Goal: Task Accomplishment & Management: Manage account settings

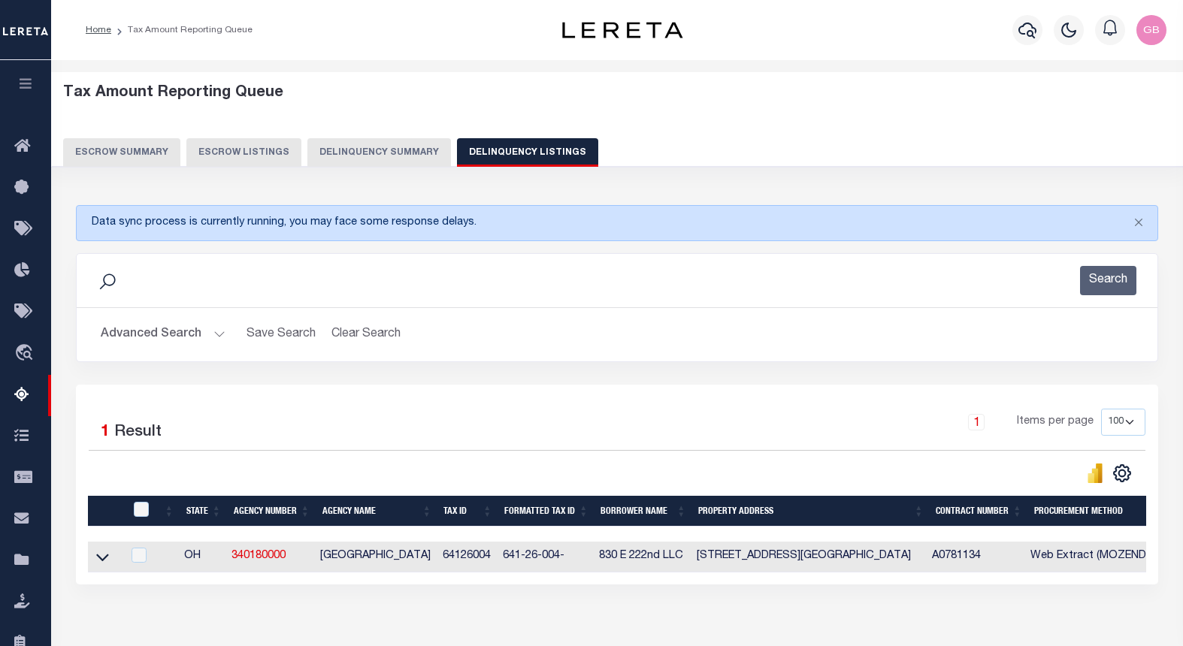
select select "100"
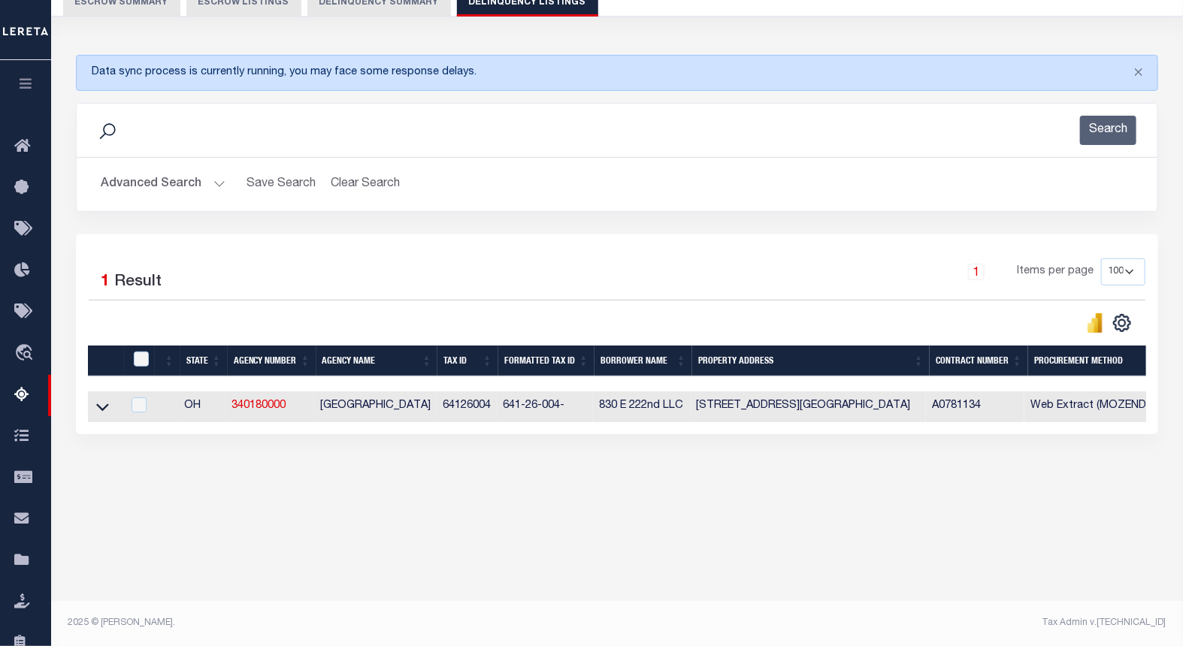
scroll to position [150, 0]
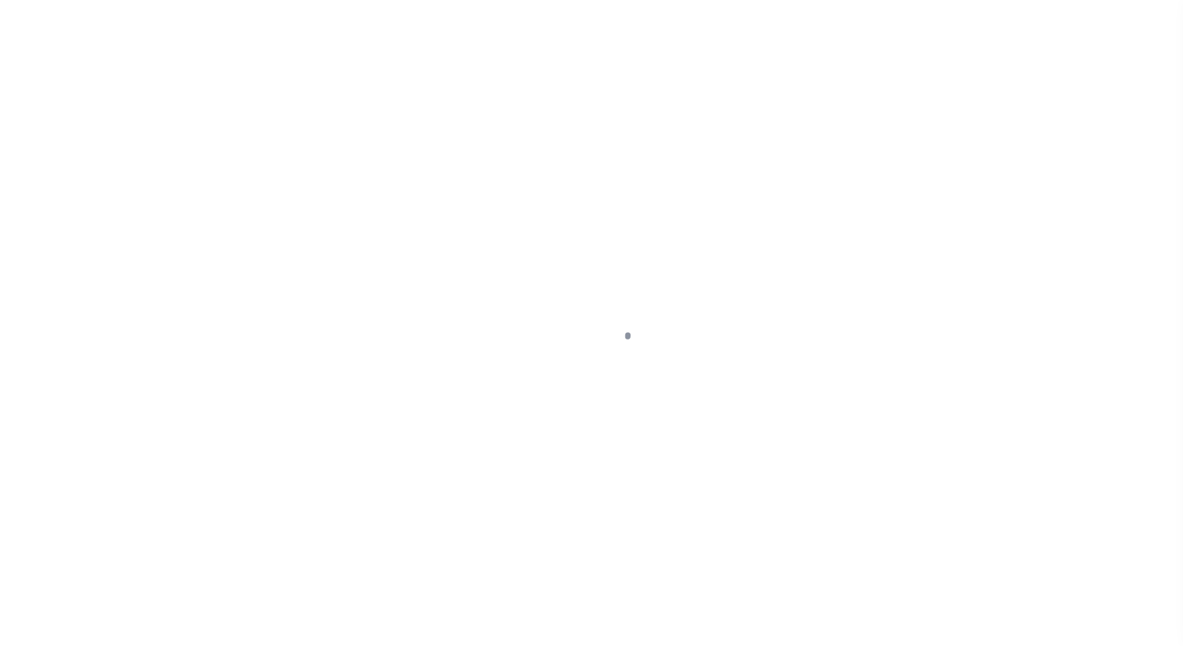
select select "NW2"
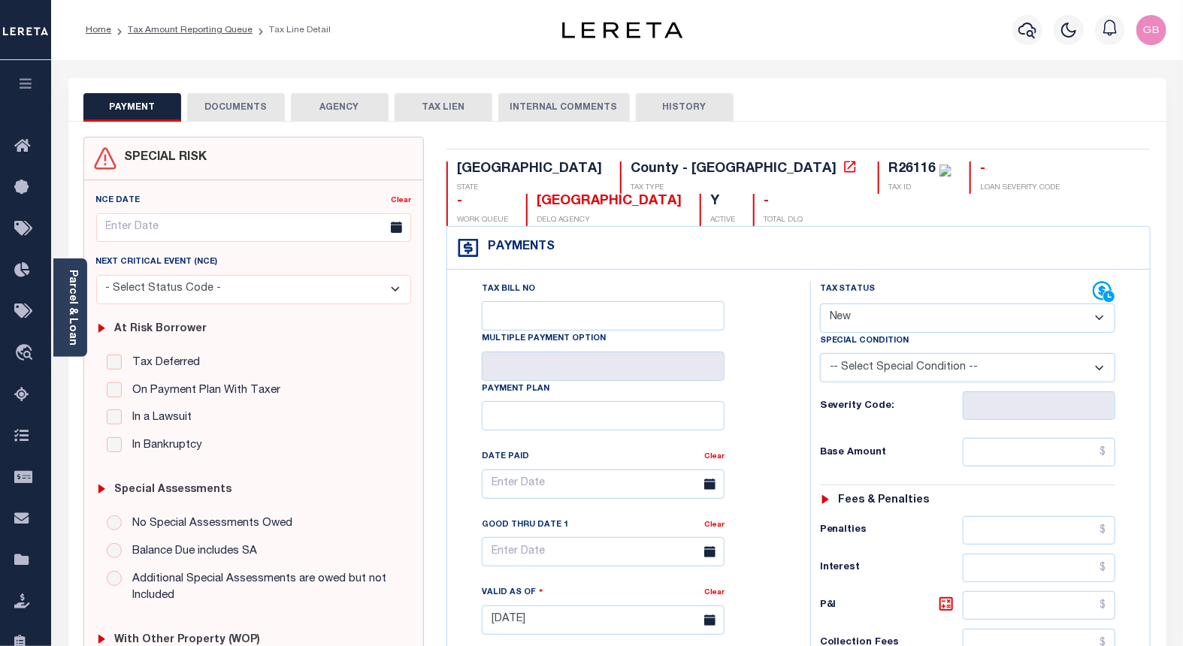
click at [888, 323] on select "- Select Status Code - Open Due/Unpaid Paid Incomplete No Tax Due Internal Refu…" at bounding box center [968, 318] width 296 height 29
click at [155, 28] on link "Tax Amount Reporting Queue" at bounding box center [190, 30] width 125 height 9
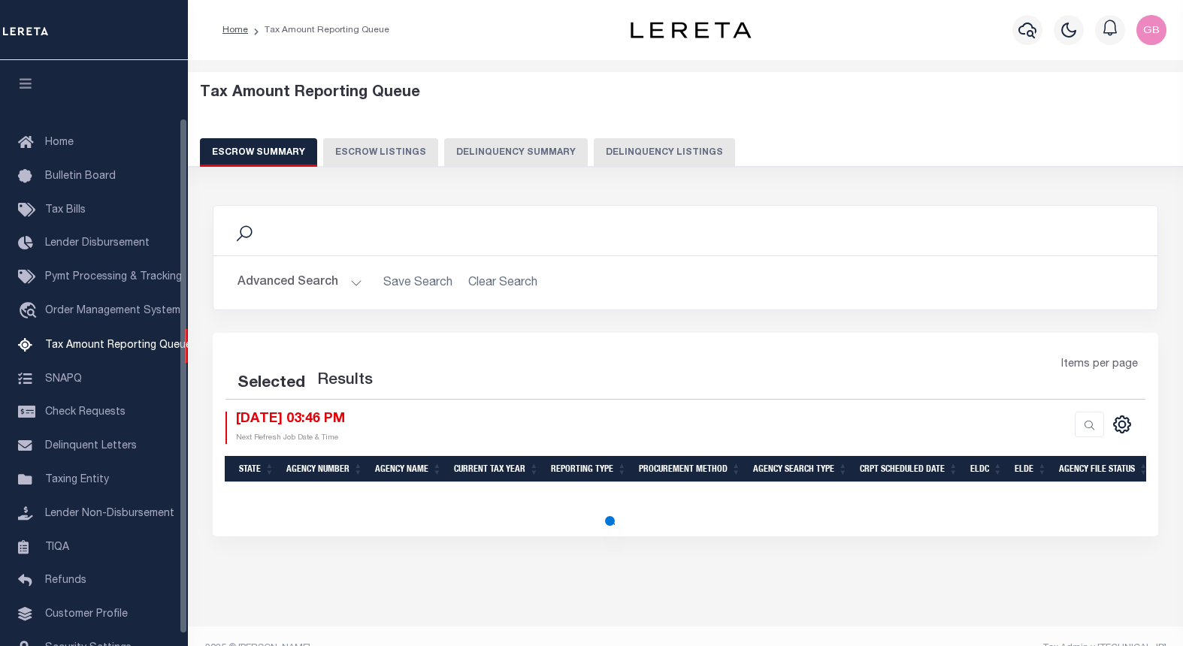
select select "100"
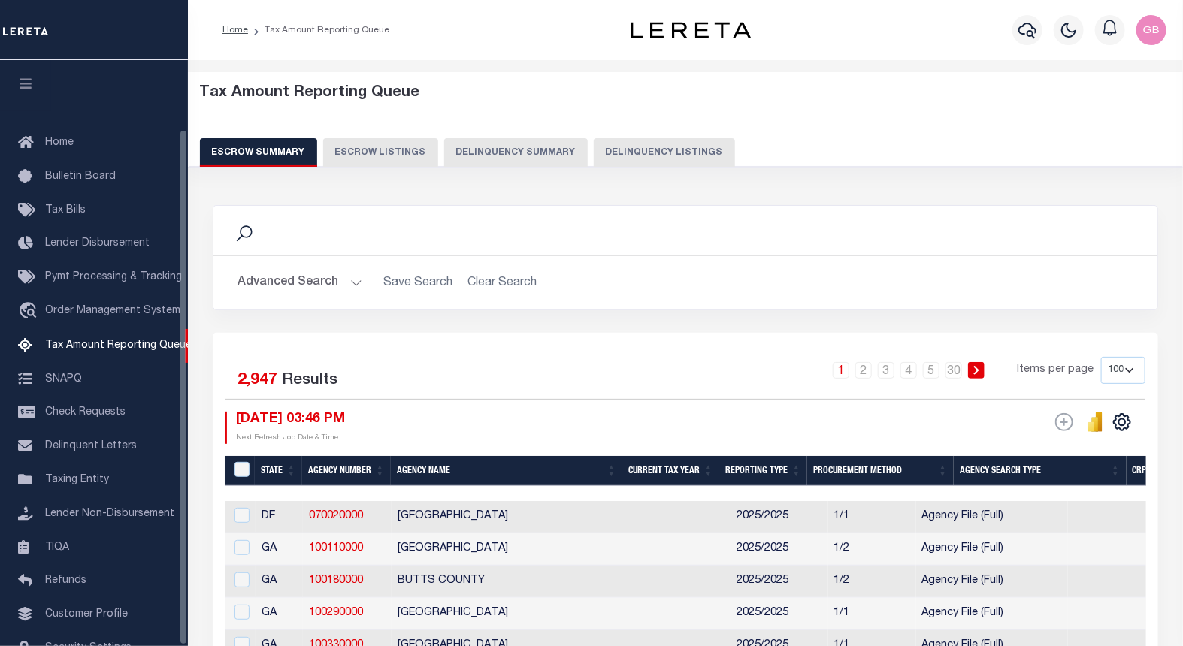
scroll to position [78, 0]
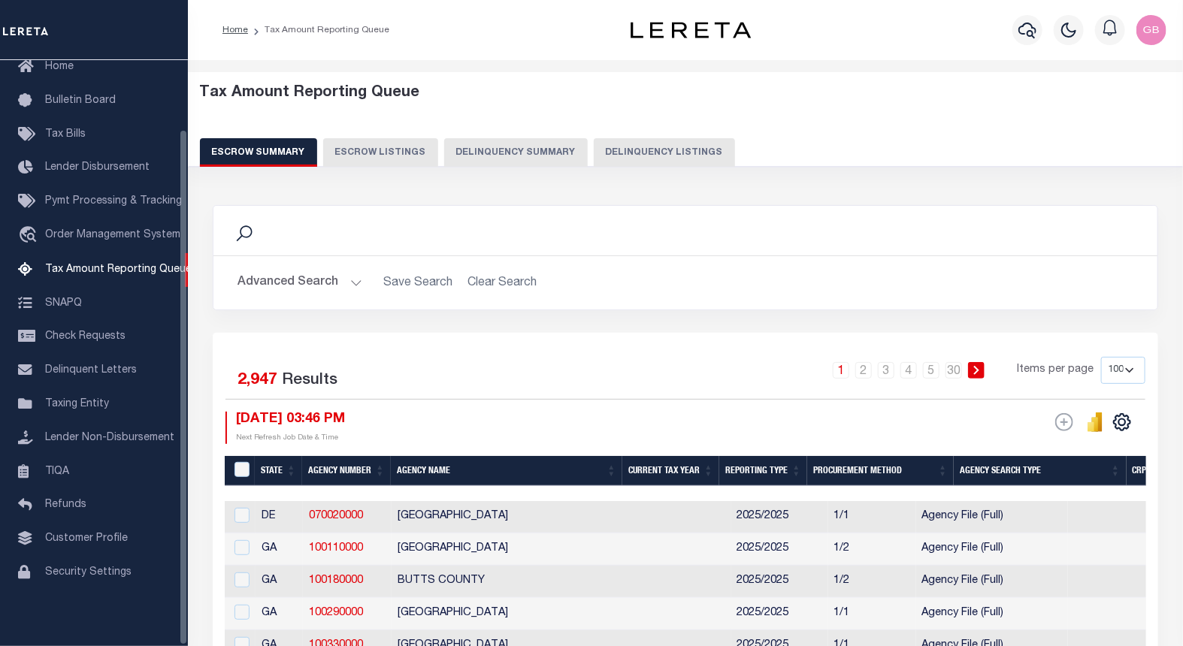
click at [640, 163] on button "Delinquency Listings" at bounding box center [664, 152] width 141 height 29
select select "100"
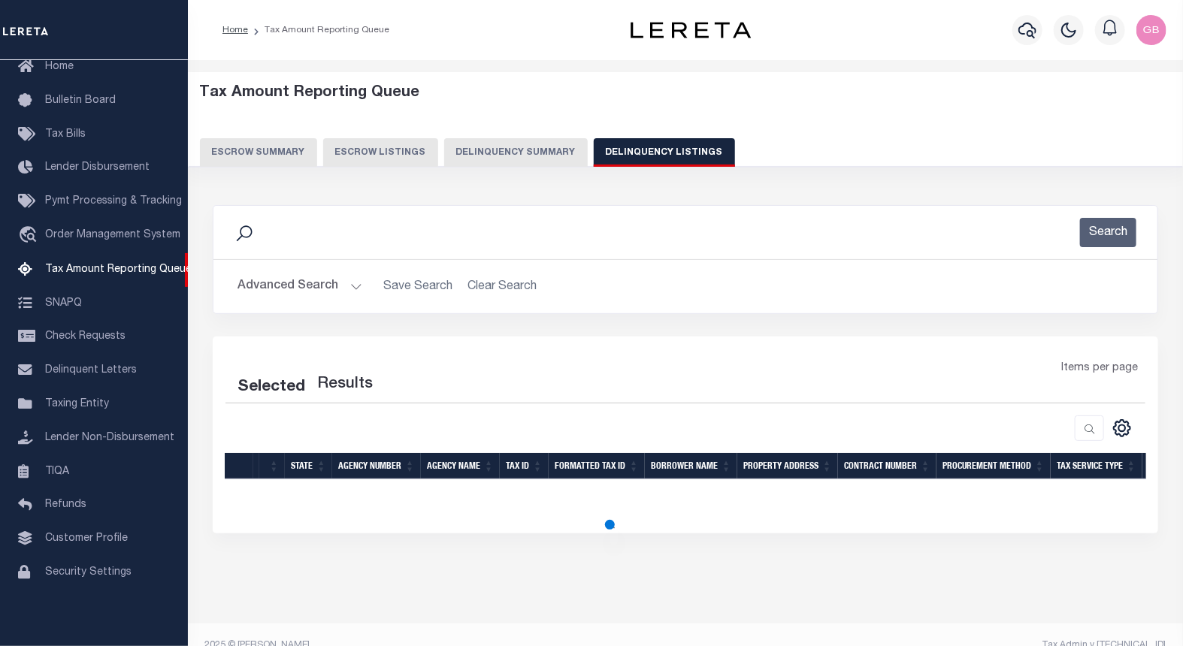
select select "100"
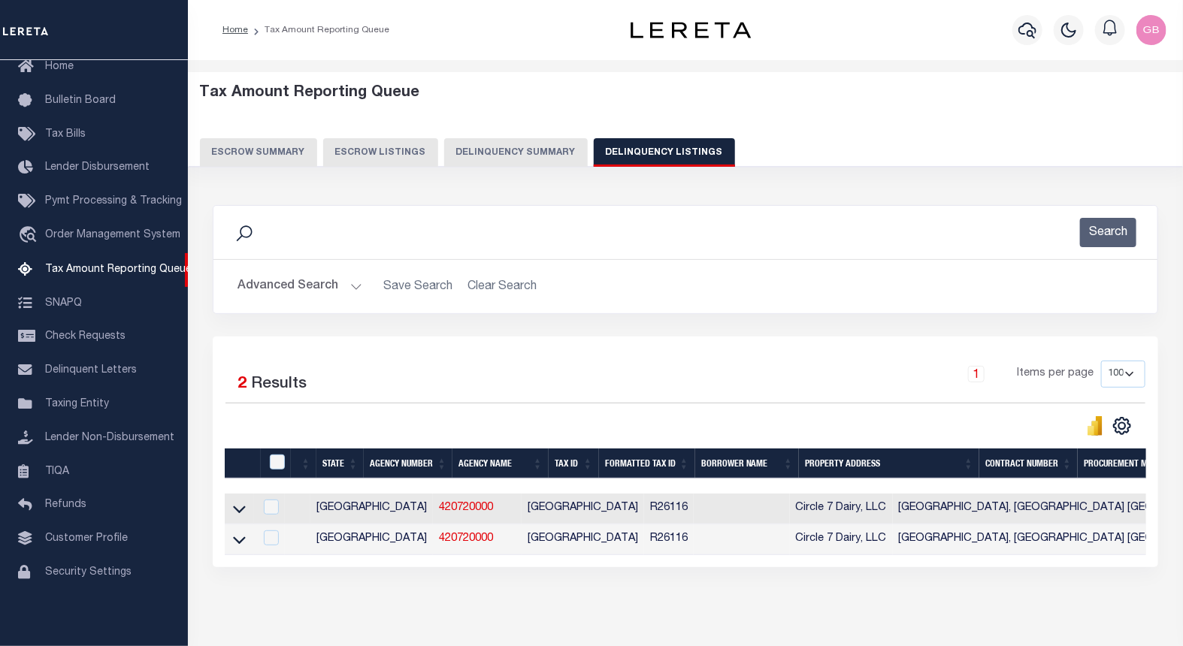
click at [354, 289] on button "Advanced Search" at bounding box center [299, 286] width 125 height 29
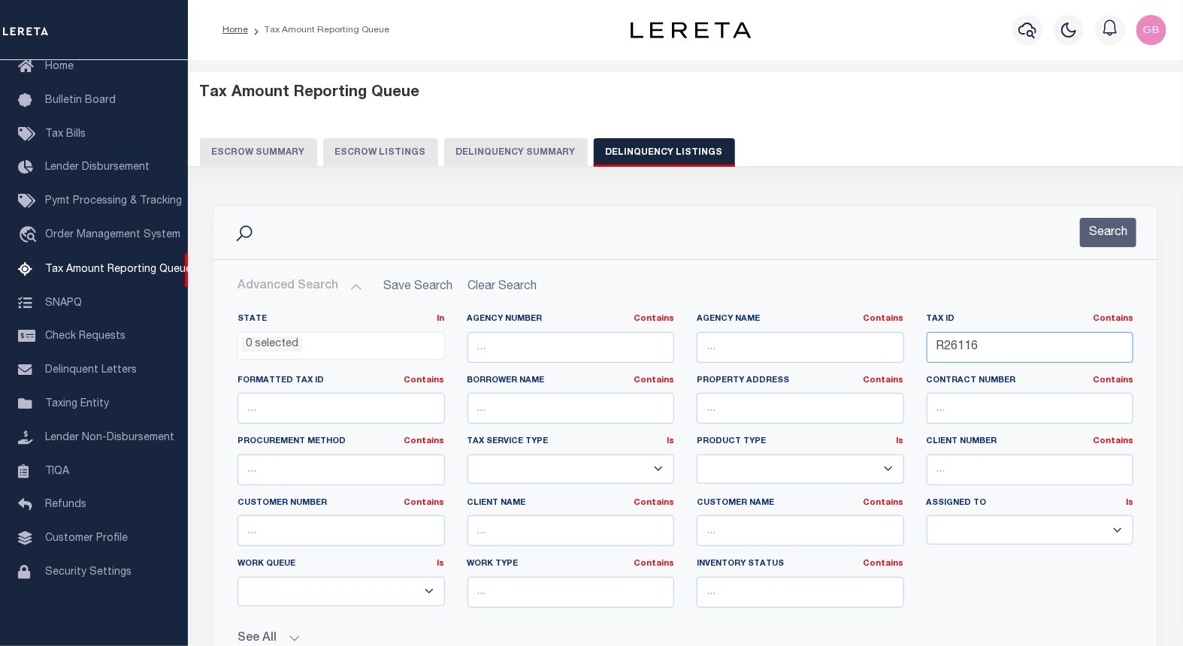
click at [970, 352] on input "R26116" at bounding box center [1030, 347] width 207 height 31
click at [1099, 239] on button "Search" at bounding box center [1108, 232] width 56 height 29
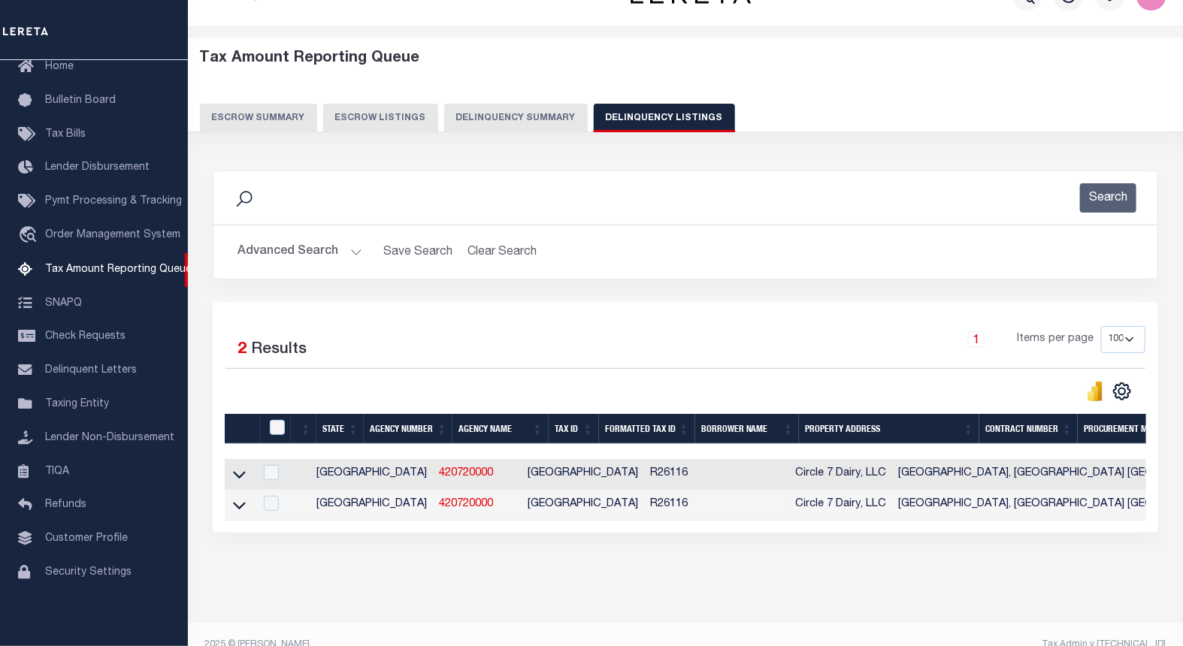
scroll to position [69, 0]
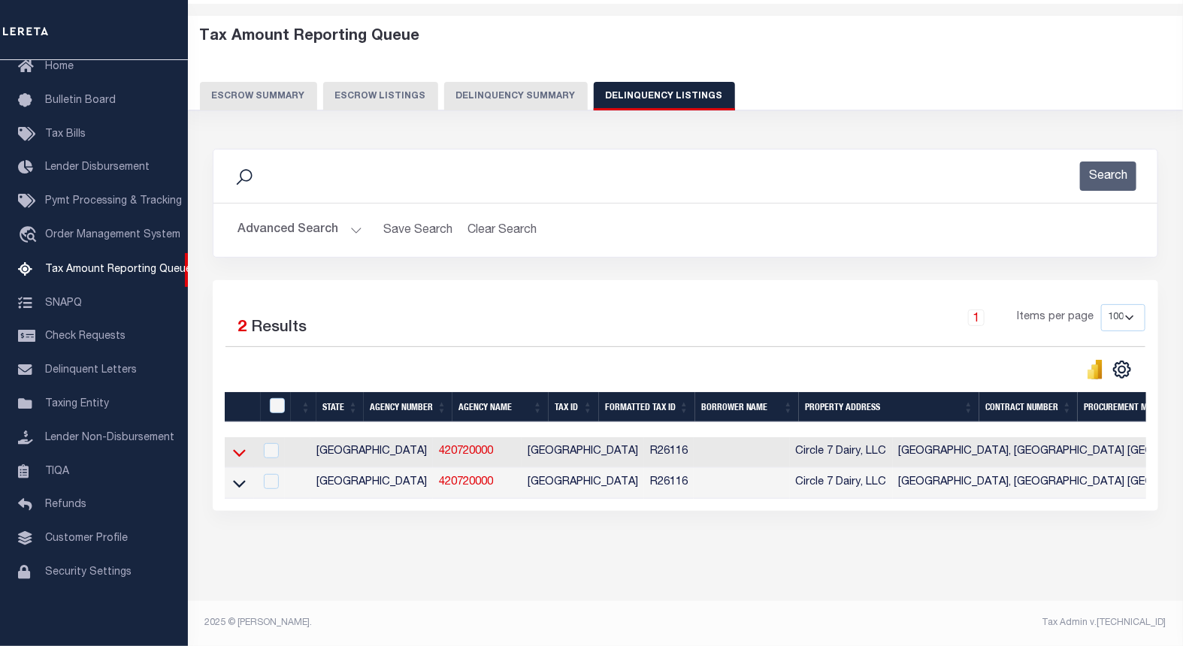
click at [237, 445] on icon at bounding box center [239, 453] width 13 height 16
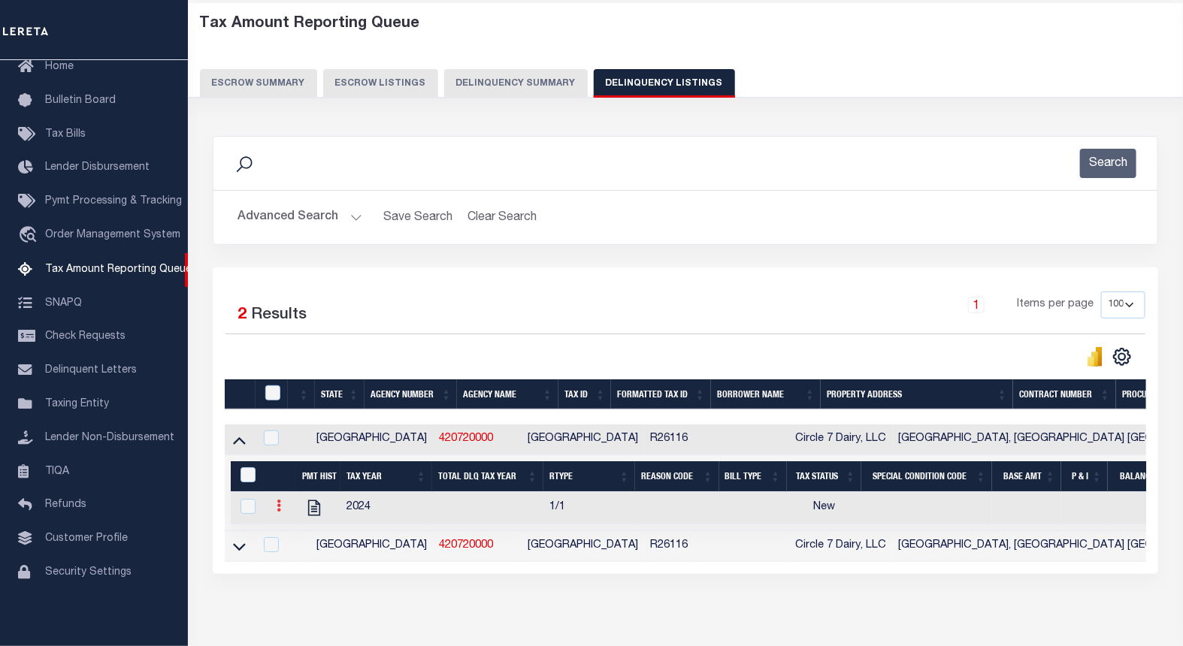
click at [277, 509] on icon at bounding box center [279, 506] width 5 height 12
click at [298, 537] on img "" at bounding box center [296, 530] width 15 height 15
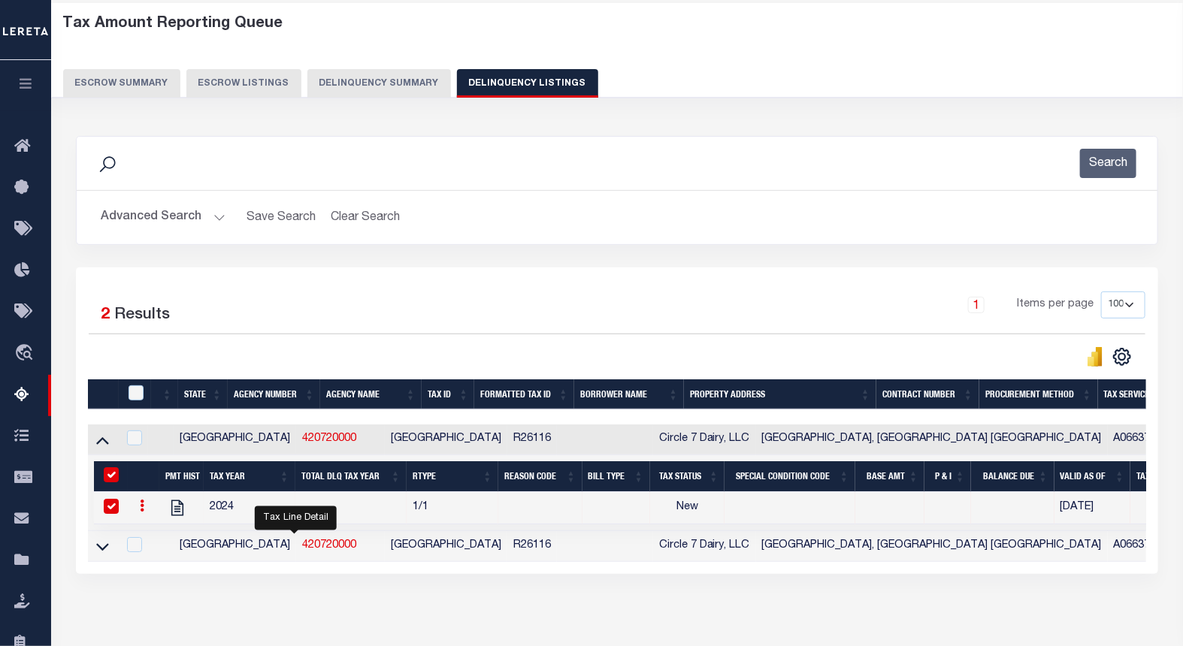
checkbox input "true"
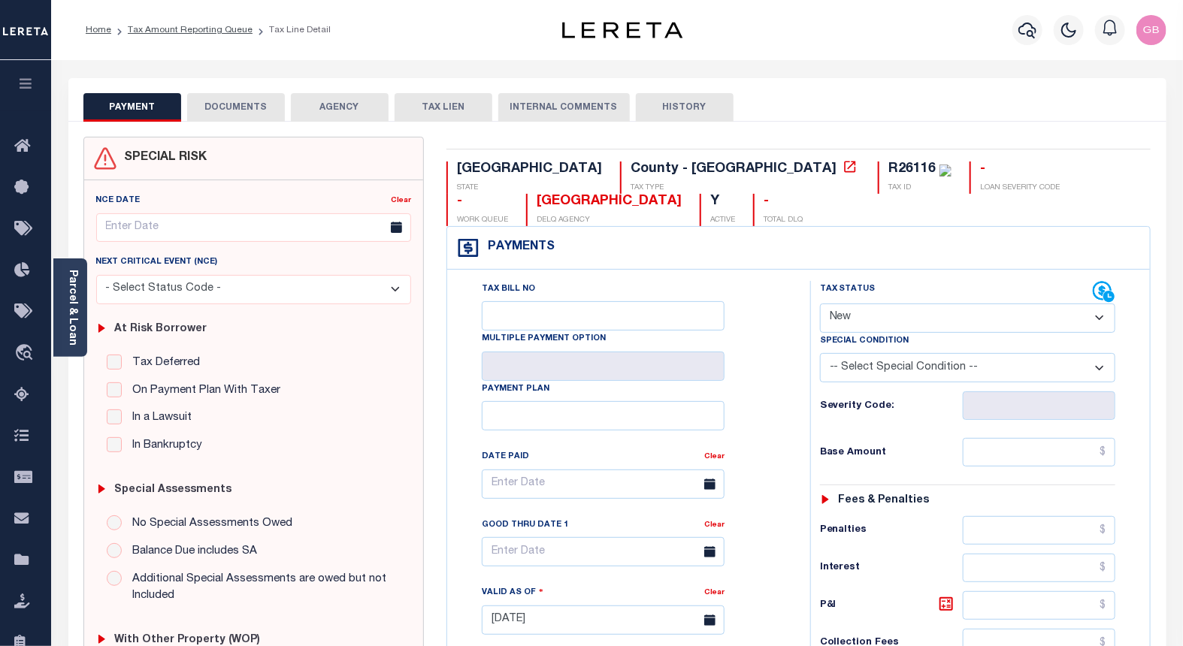
click at [888, 313] on select "- Select Status Code - Open Due/Unpaid Paid Incomplete No Tax Due Internal Refu…" at bounding box center [968, 318] width 296 height 29
select select "PYD"
click at [820, 304] on select "- Select Status Code - Open Due/Unpaid Paid Incomplete No Tax Due Internal Refu…" at bounding box center [968, 318] width 296 height 29
type input "[DATE]"
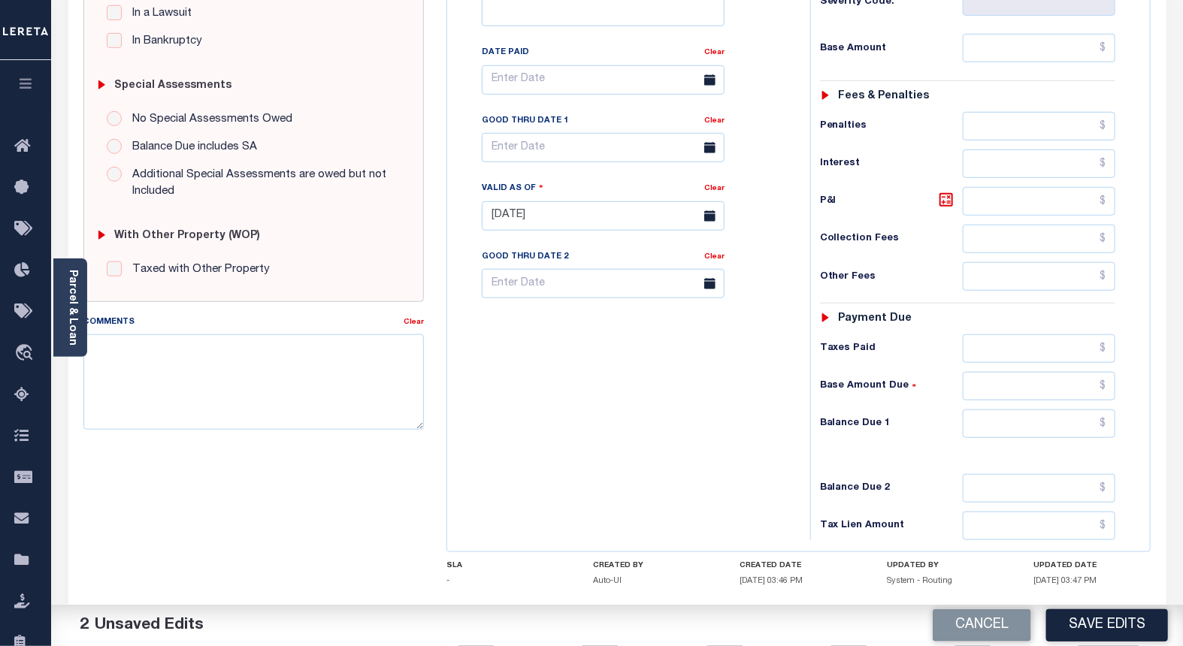
scroll to position [494, 0]
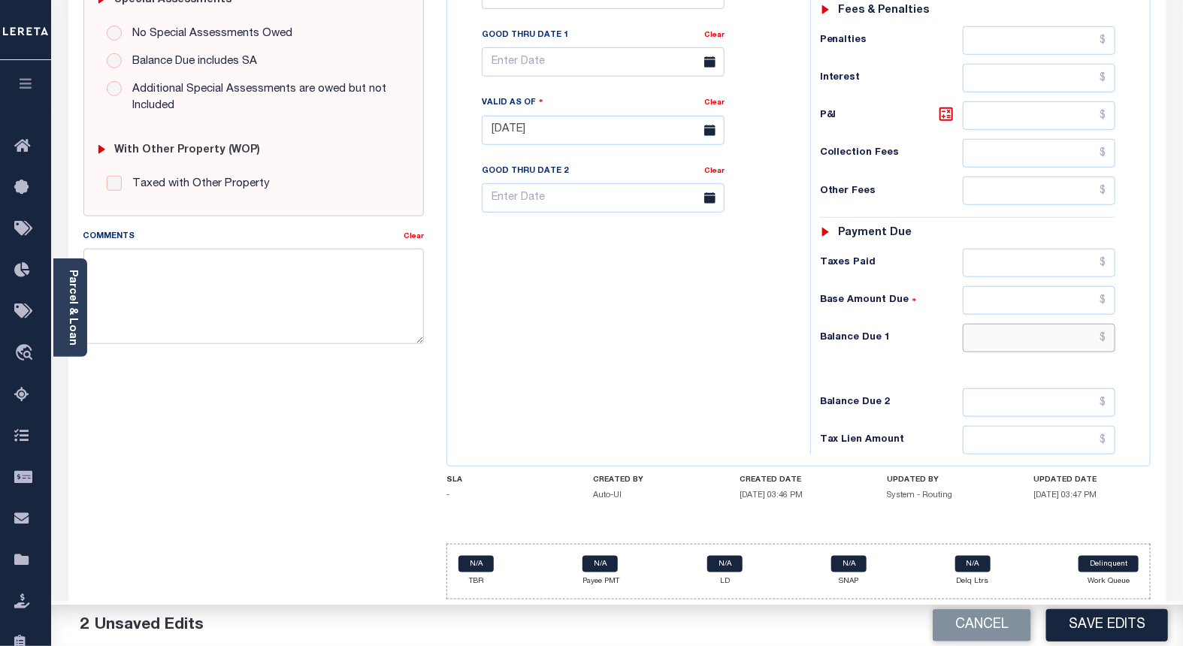
click at [1108, 334] on input "text" at bounding box center [1039, 338] width 153 height 29
type input "$0.00"
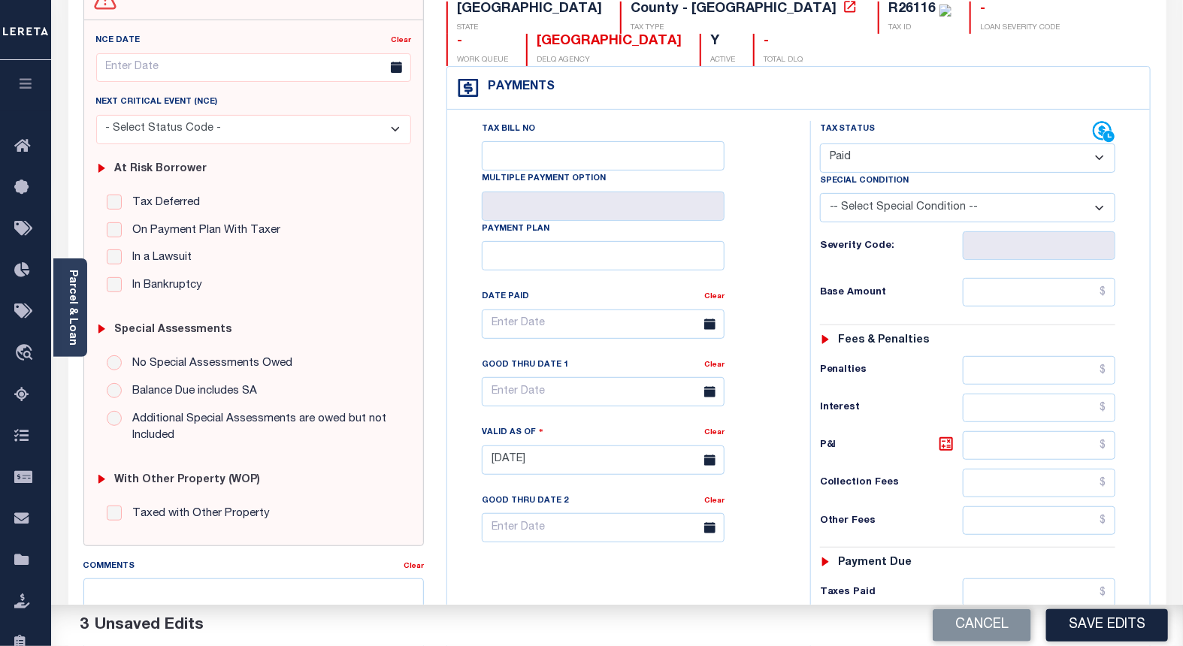
scroll to position [0, 0]
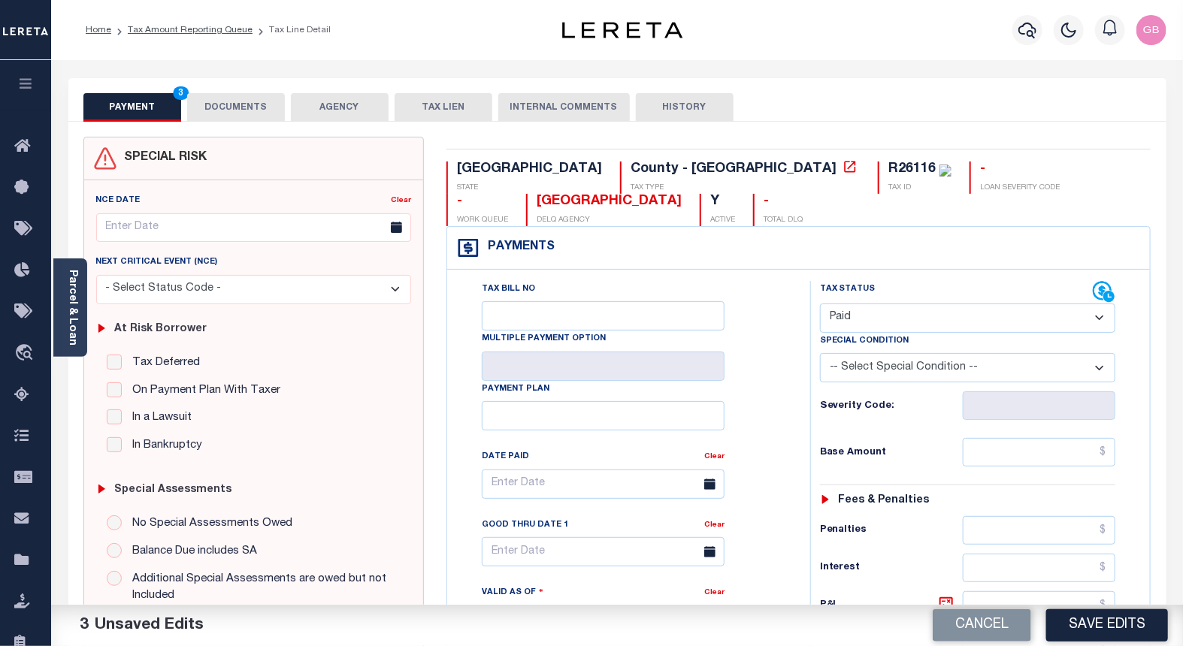
click at [238, 113] on button "DOCUMENTS" at bounding box center [236, 107] width 98 height 29
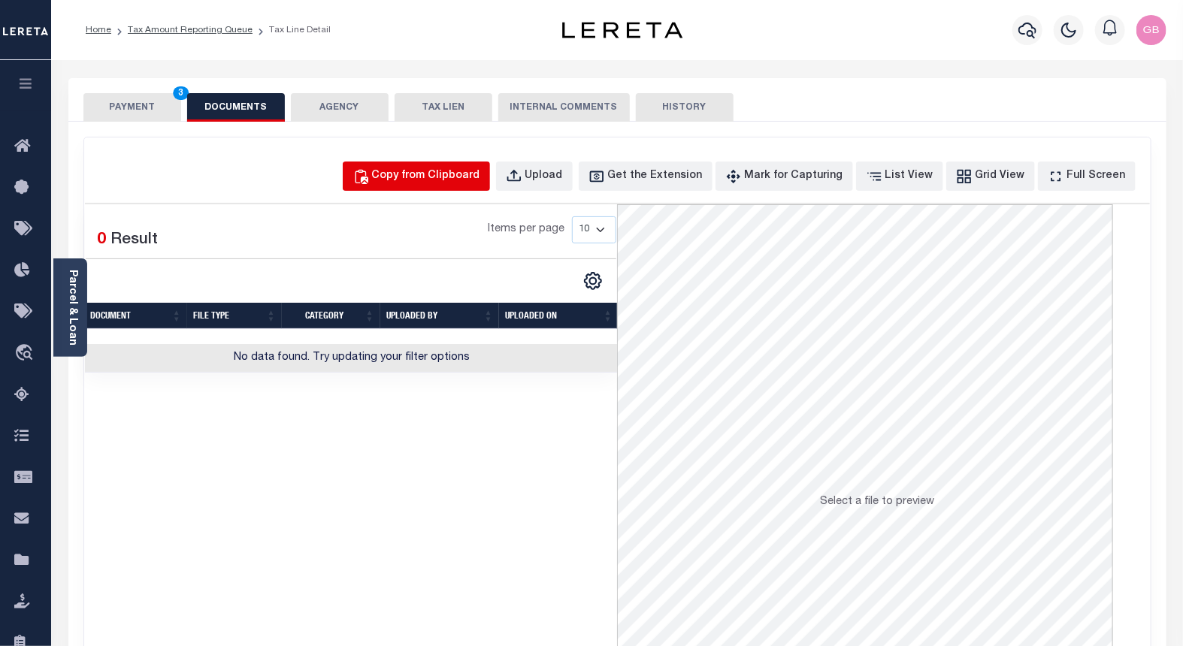
click at [486, 186] on button "Copy from Clipboard" at bounding box center [416, 176] width 147 height 29
select select "POP"
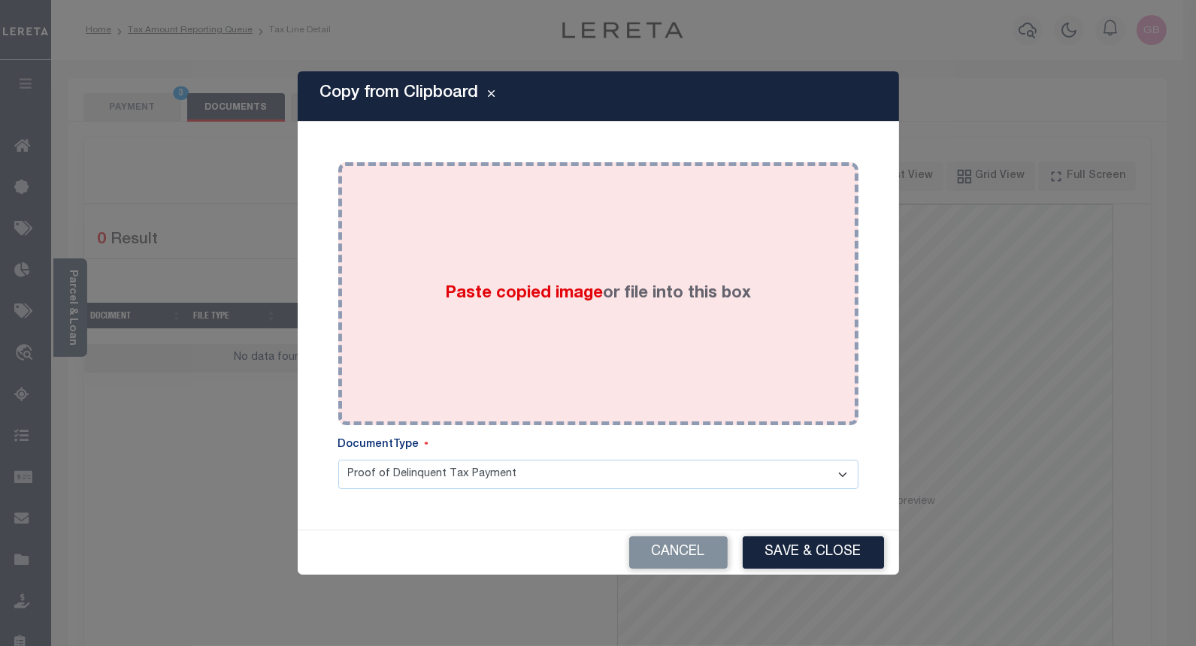
click at [476, 243] on div "Paste copied image or file into this box" at bounding box center [598, 294] width 498 height 240
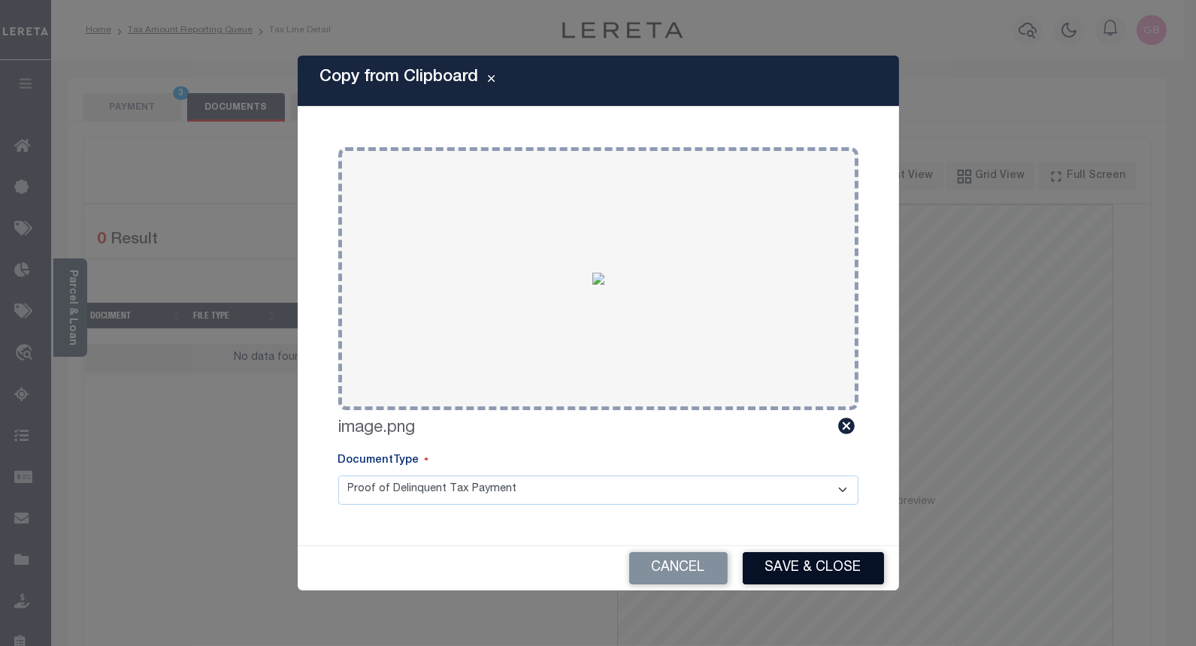
click at [799, 552] on button "Save & Close" at bounding box center [813, 568] width 141 height 32
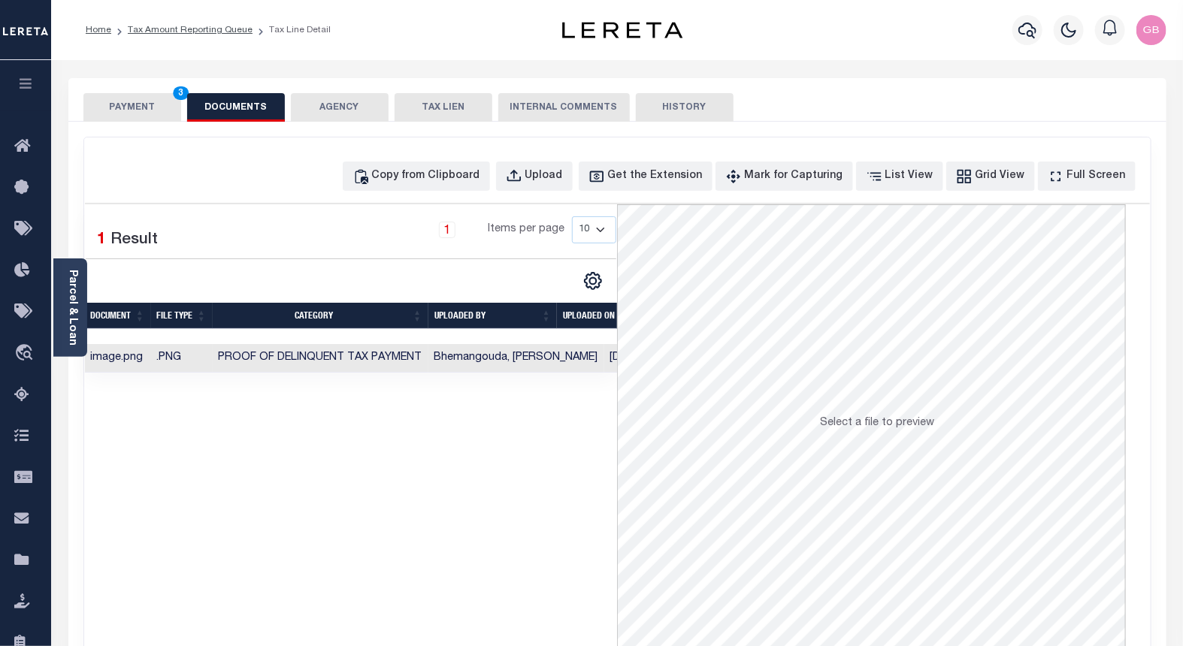
click at [114, 95] on button "PAYMENT 3" at bounding box center [132, 107] width 98 height 29
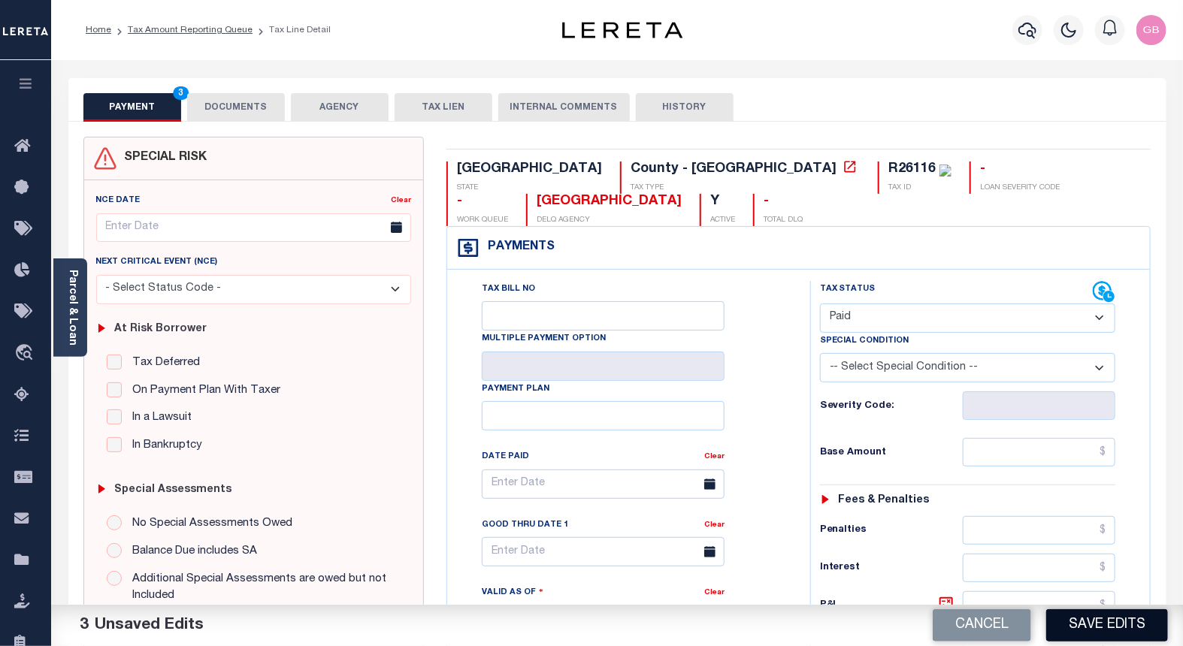
click at [1103, 634] on button "Save Edits" at bounding box center [1107, 625] width 122 height 32
checkbox input "false"
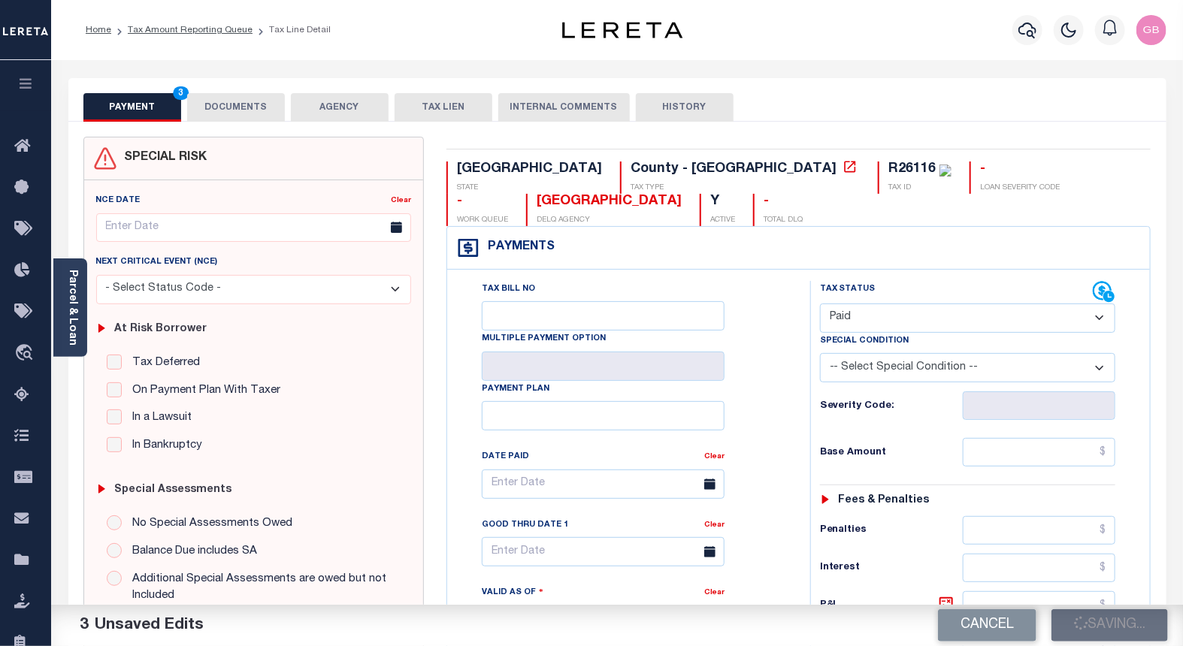
type input "$0"
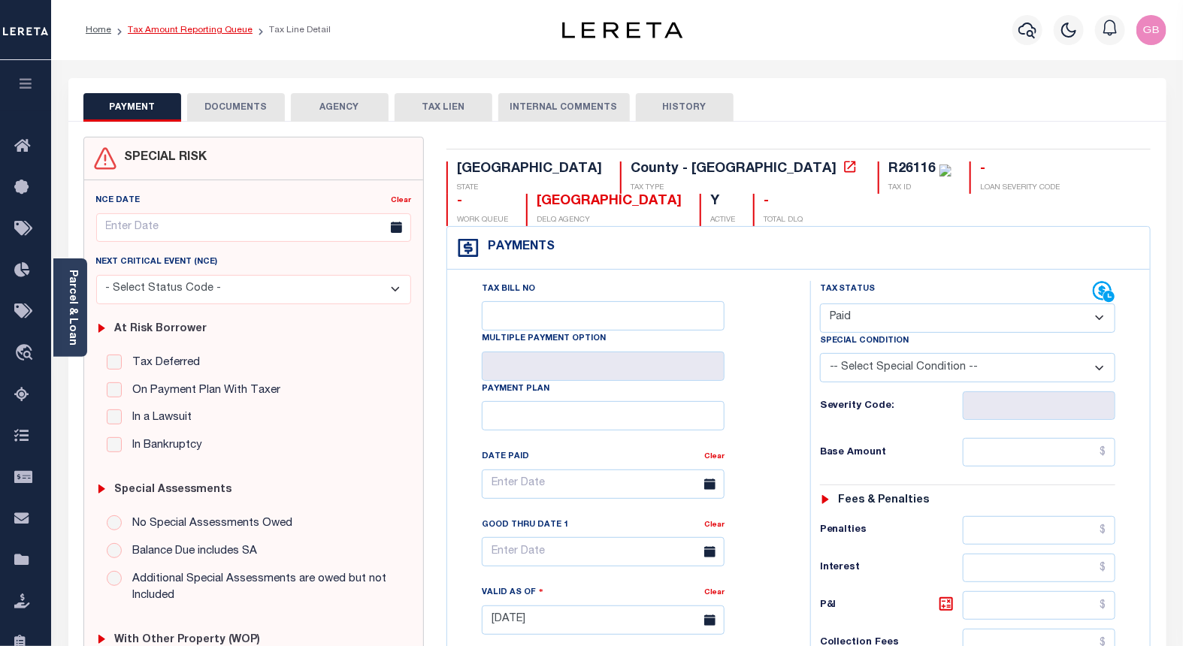
click at [176, 30] on link "Tax Amount Reporting Queue" at bounding box center [190, 30] width 125 height 9
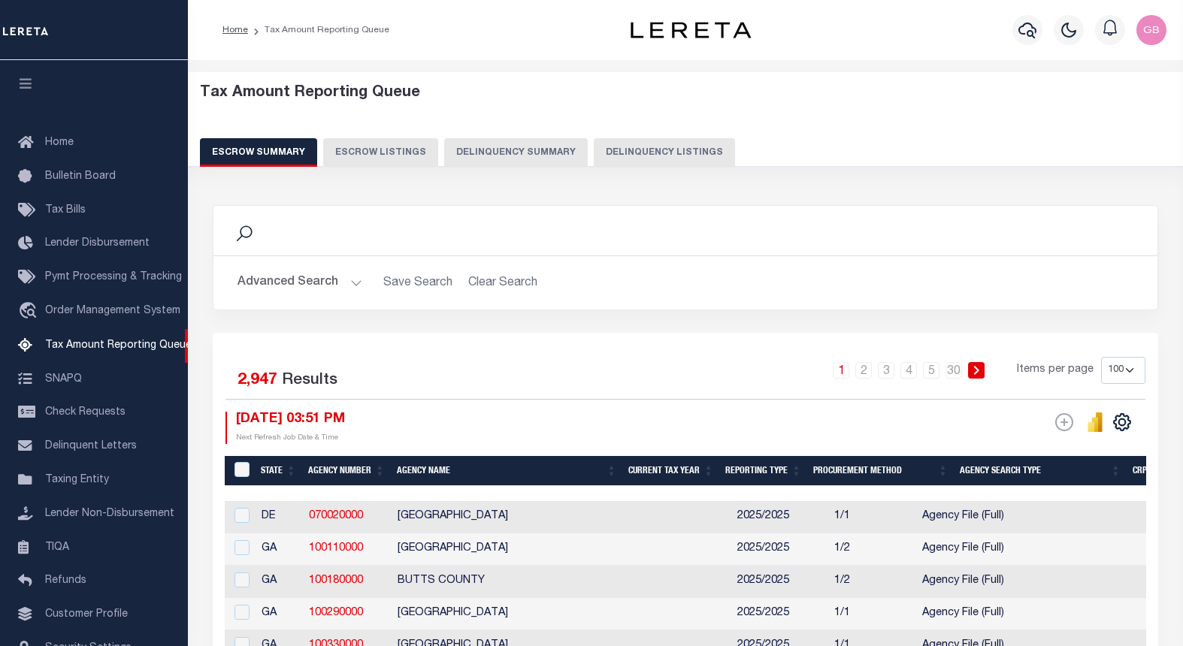
click at [614, 156] on button "Delinquency Listings" at bounding box center [664, 152] width 141 height 29
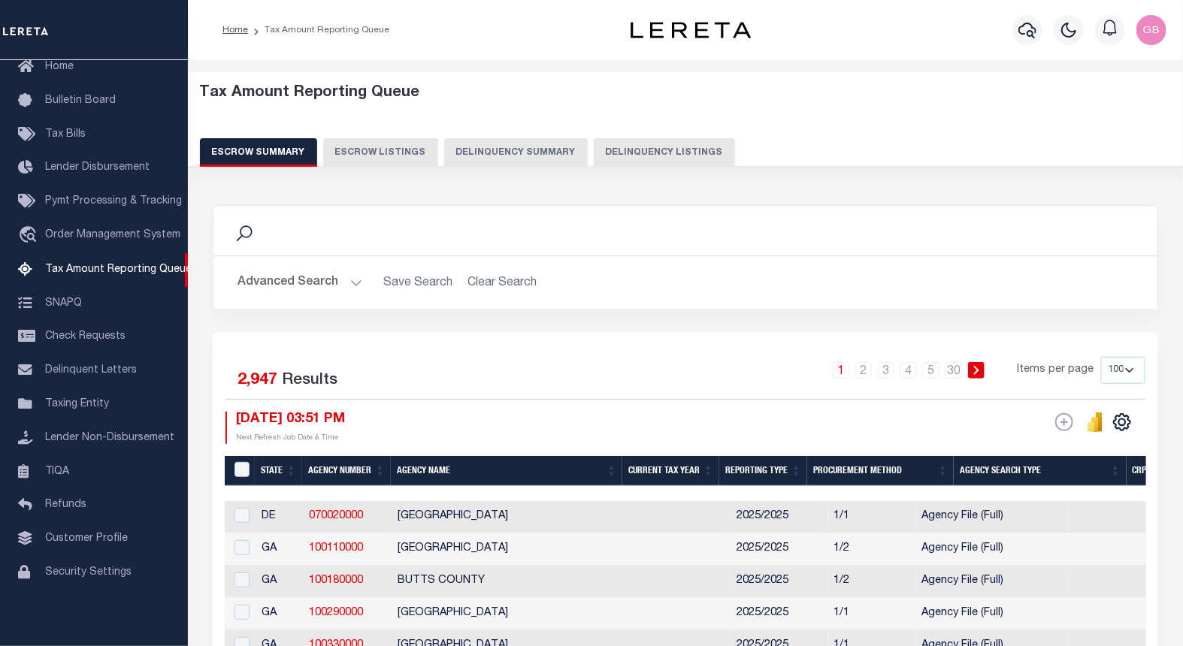
select select "100"
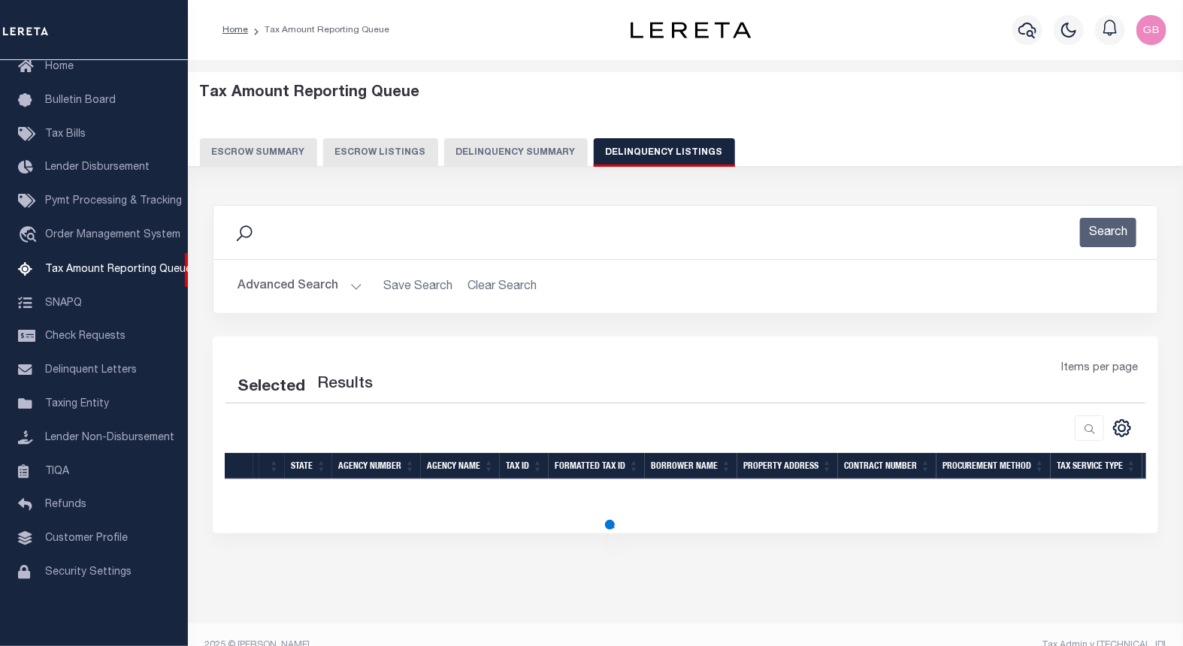
select select "100"
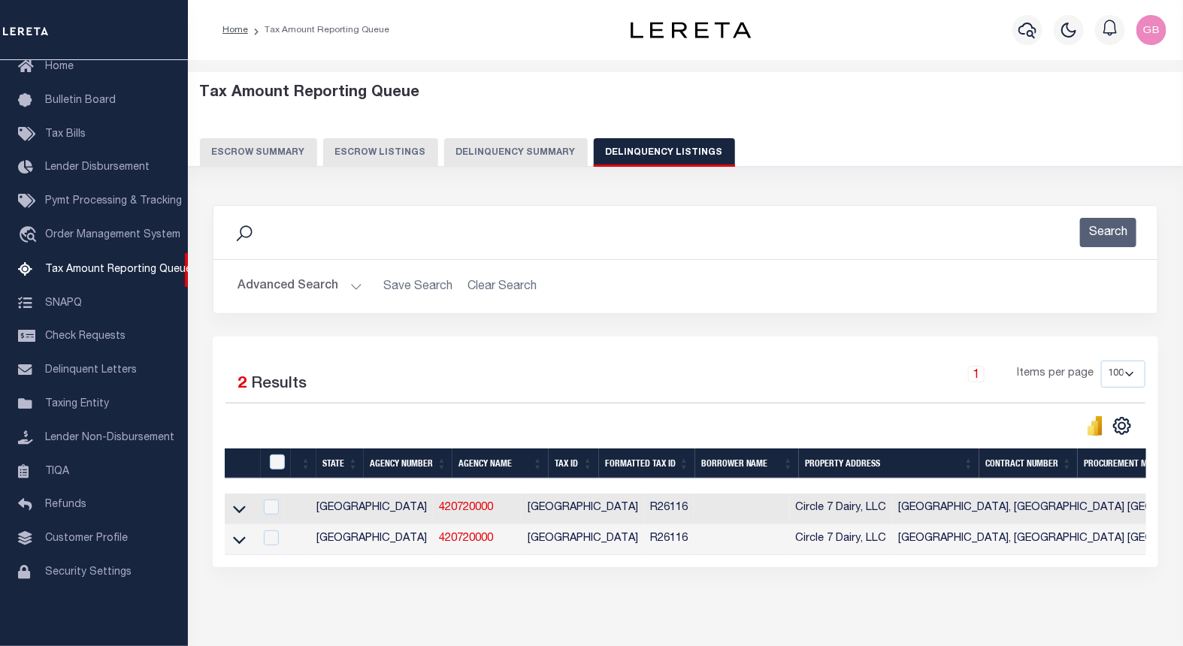
click at [346, 286] on button "Advanced Search" at bounding box center [299, 286] width 125 height 29
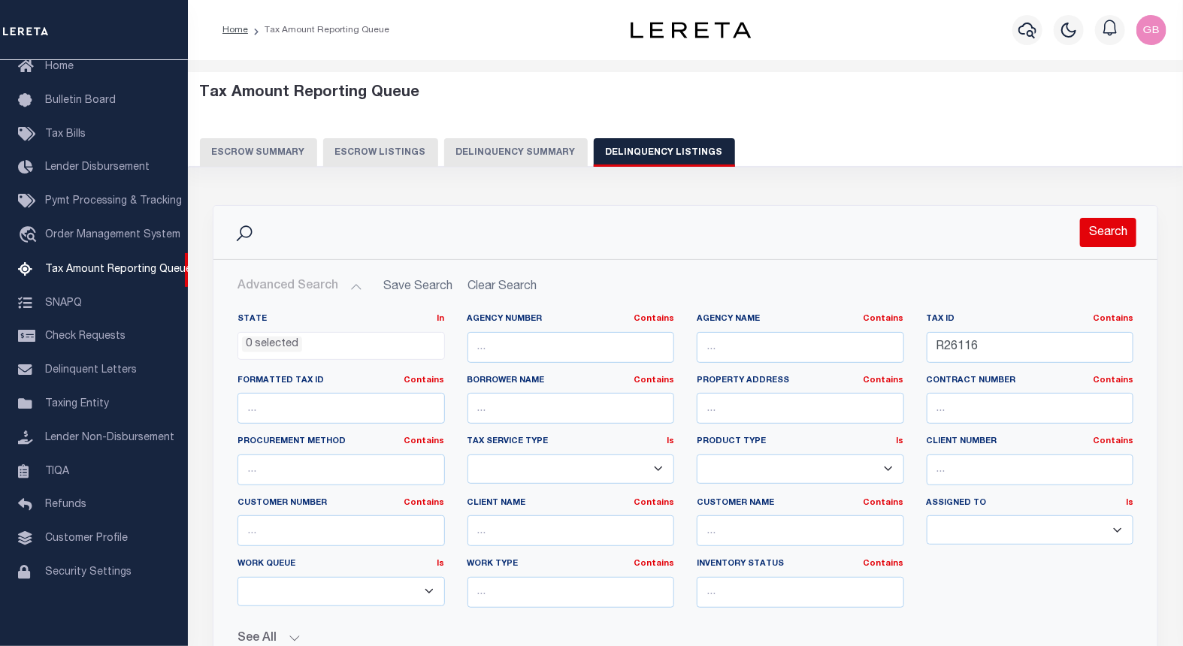
click at [1116, 235] on button "Search" at bounding box center [1108, 232] width 56 height 29
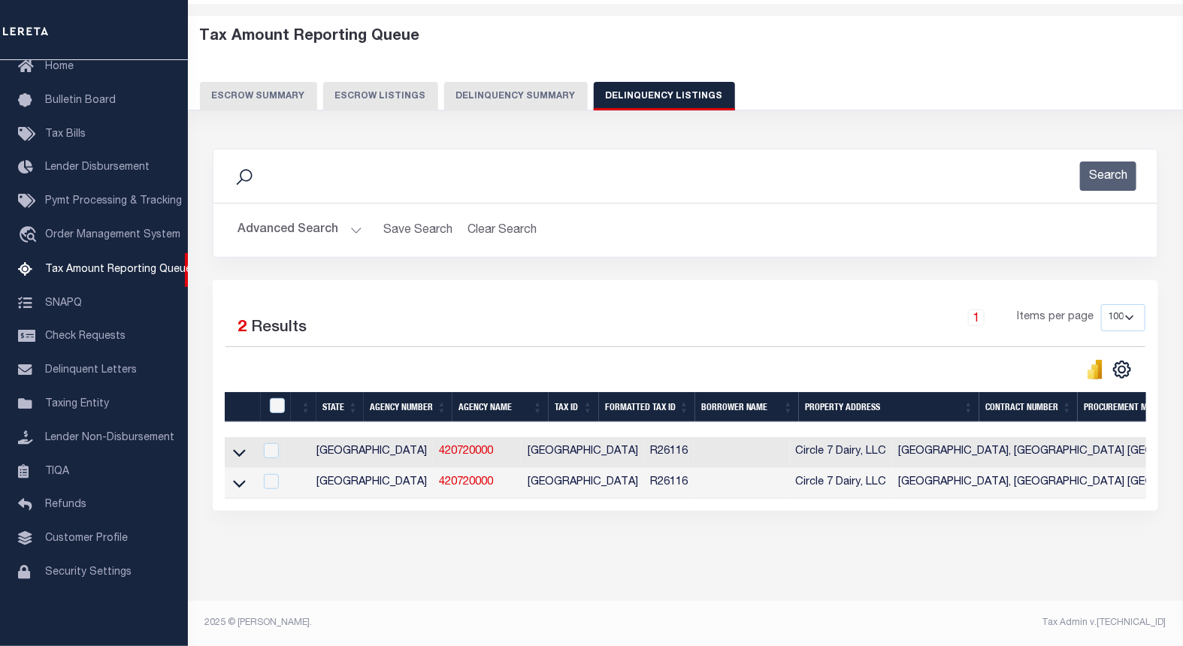
scroll to position [69, 0]
click at [238, 476] on icon at bounding box center [239, 484] width 13 height 16
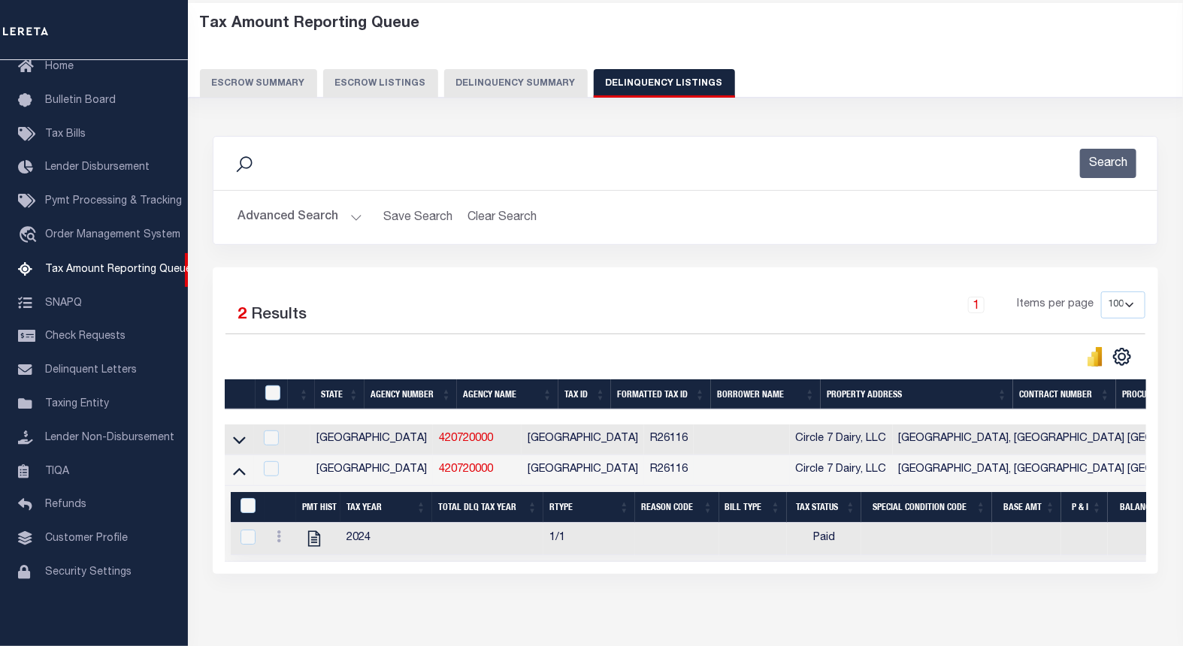
scroll to position [146, 0]
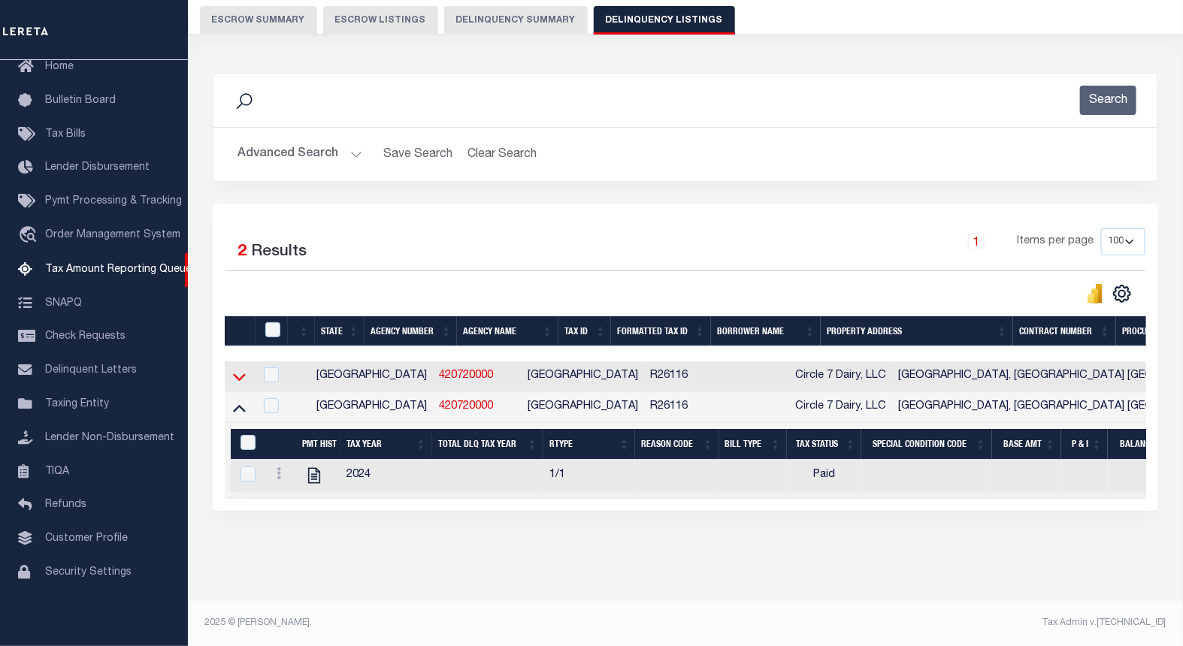
click at [241, 374] on icon at bounding box center [239, 378] width 13 height 8
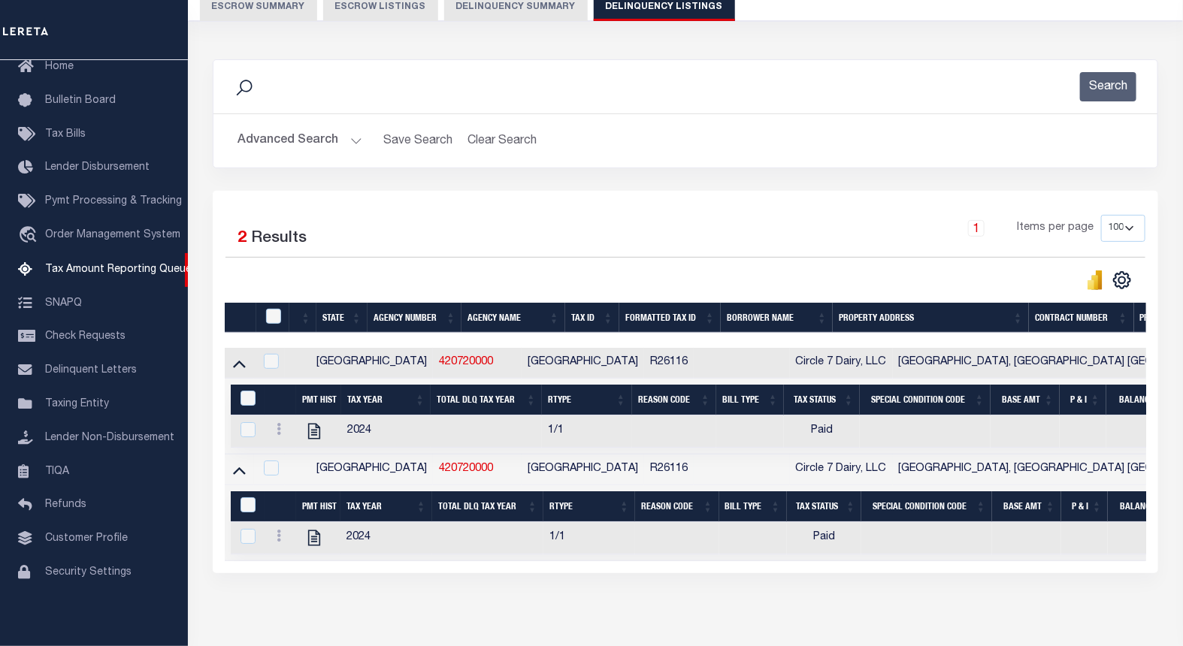
scroll to position [222, 0]
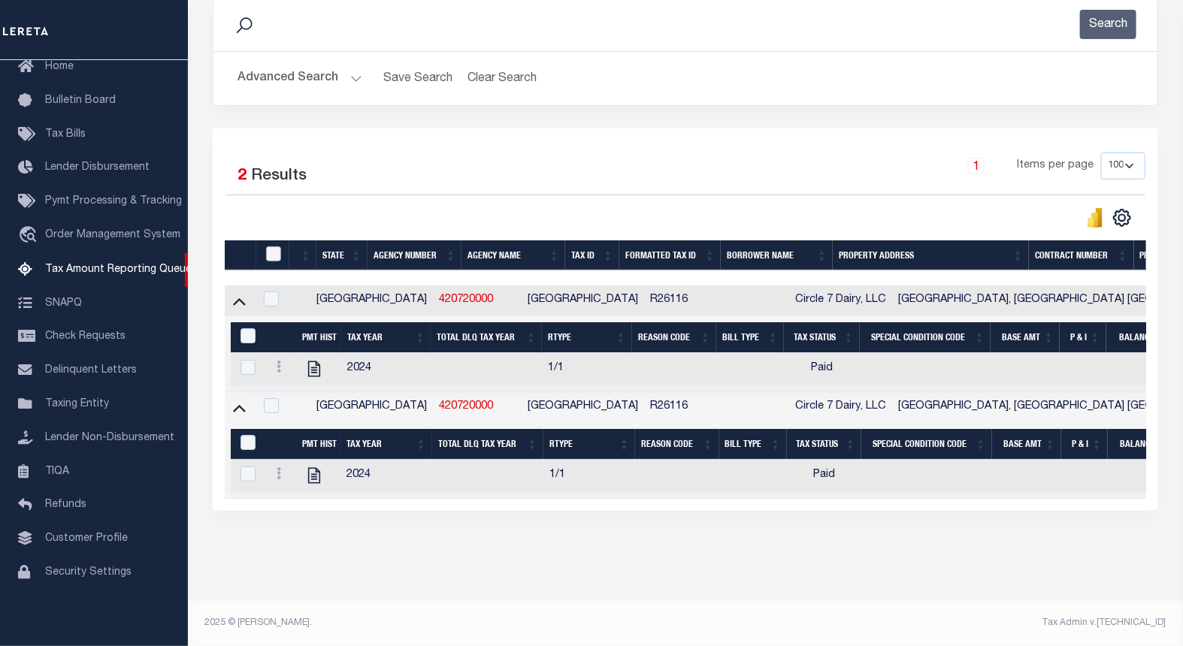
click at [266, 247] on input "checkbox" at bounding box center [273, 254] width 15 height 15
checkbox input "true"
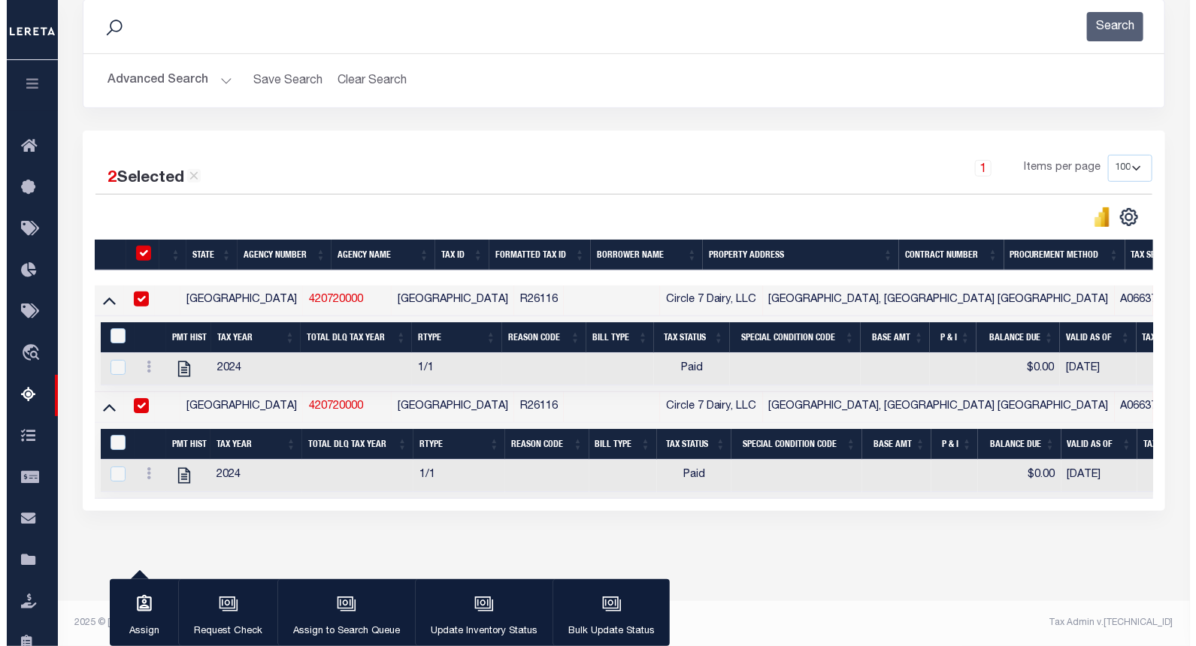
scroll to position [219, 0]
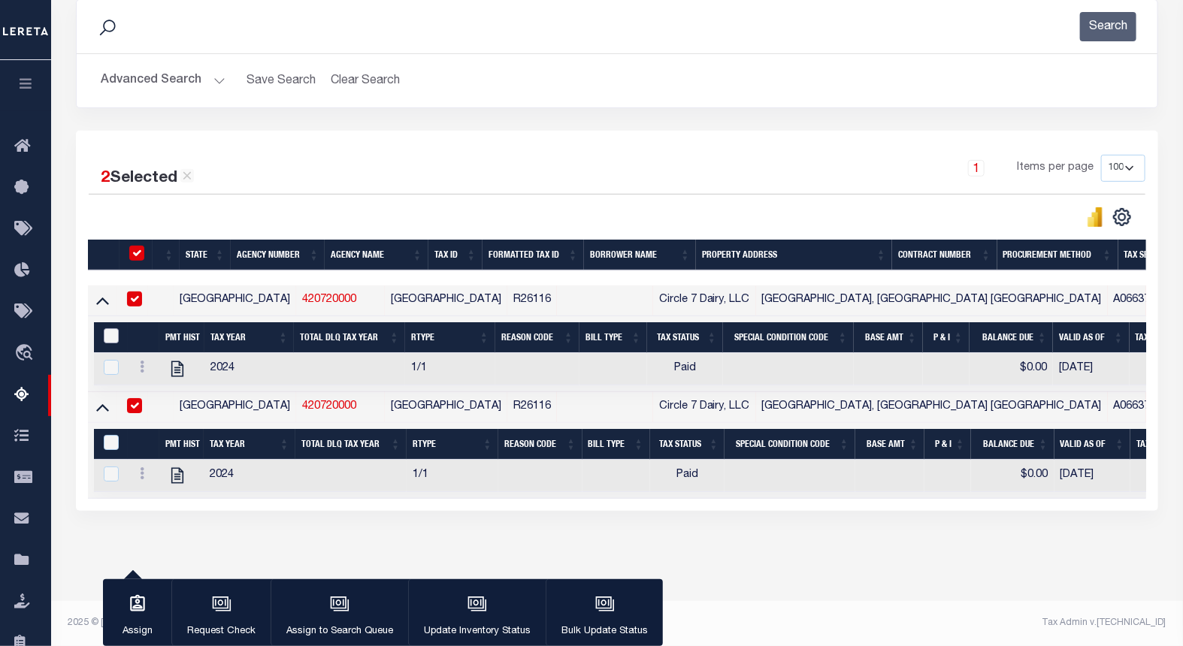
click at [111, 328] on input "&nbsp;" at bounding box center [111, 335] width 15 height 15
checkbox input "true"
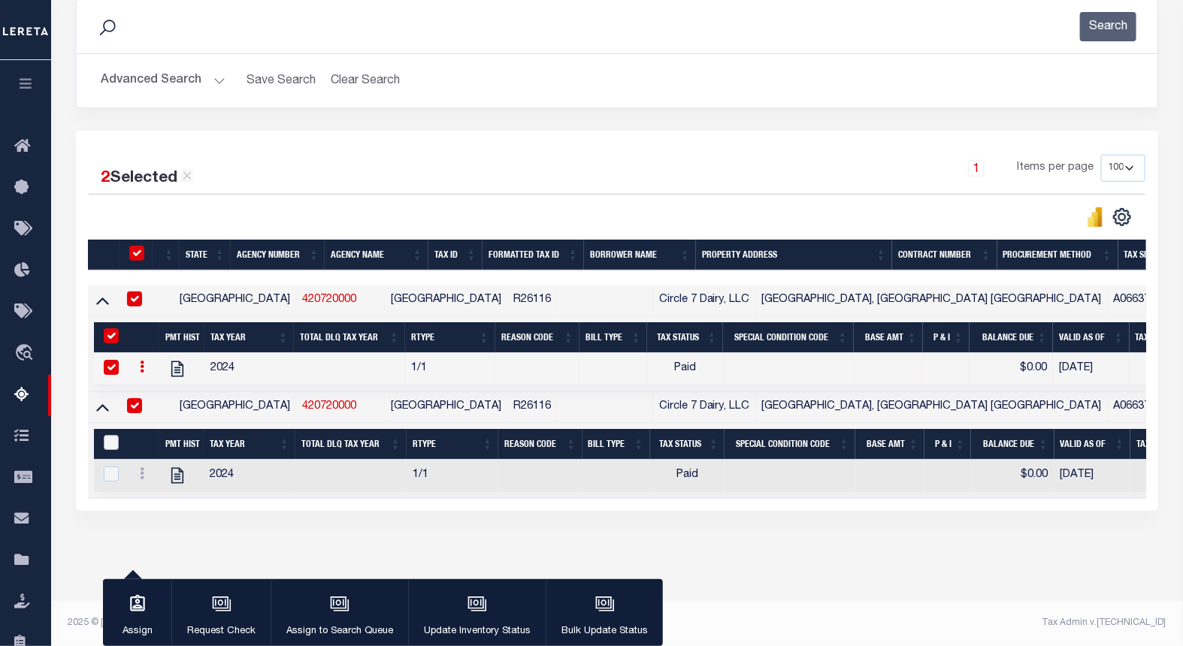
click at [105, 435] on input "&nbsp;" at bounding box center [111, 442] width 15 height 15
checkbox input "true"
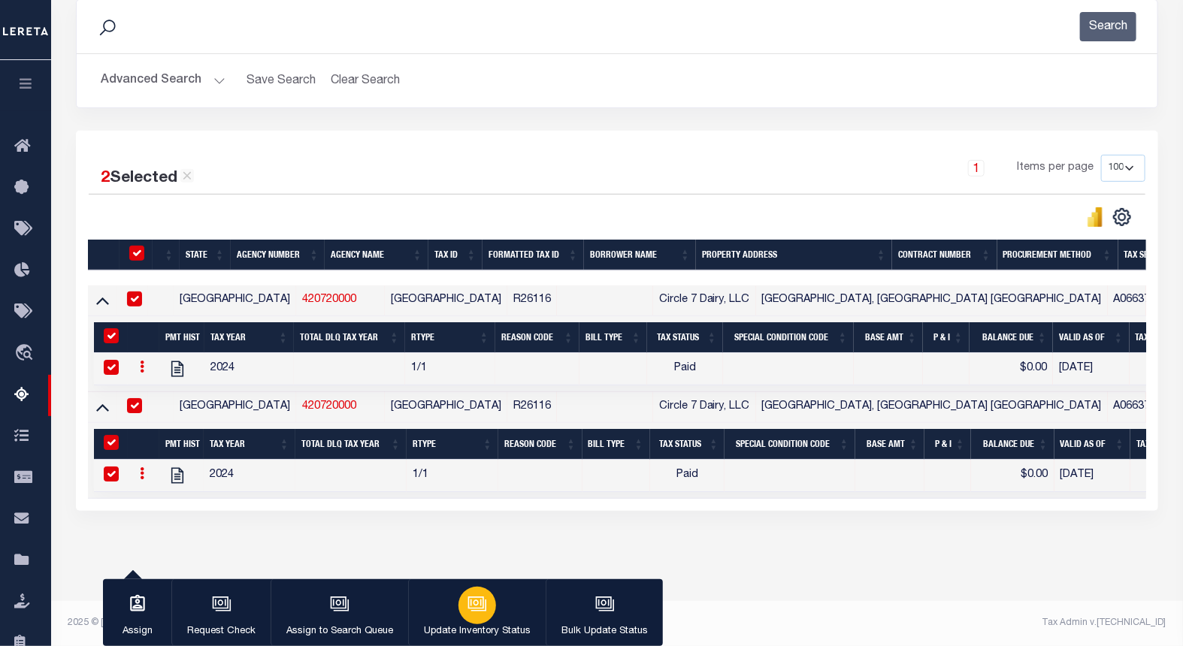
click at [459, 601] on div "button" at bounding box center [477, 606] width 38 height 38
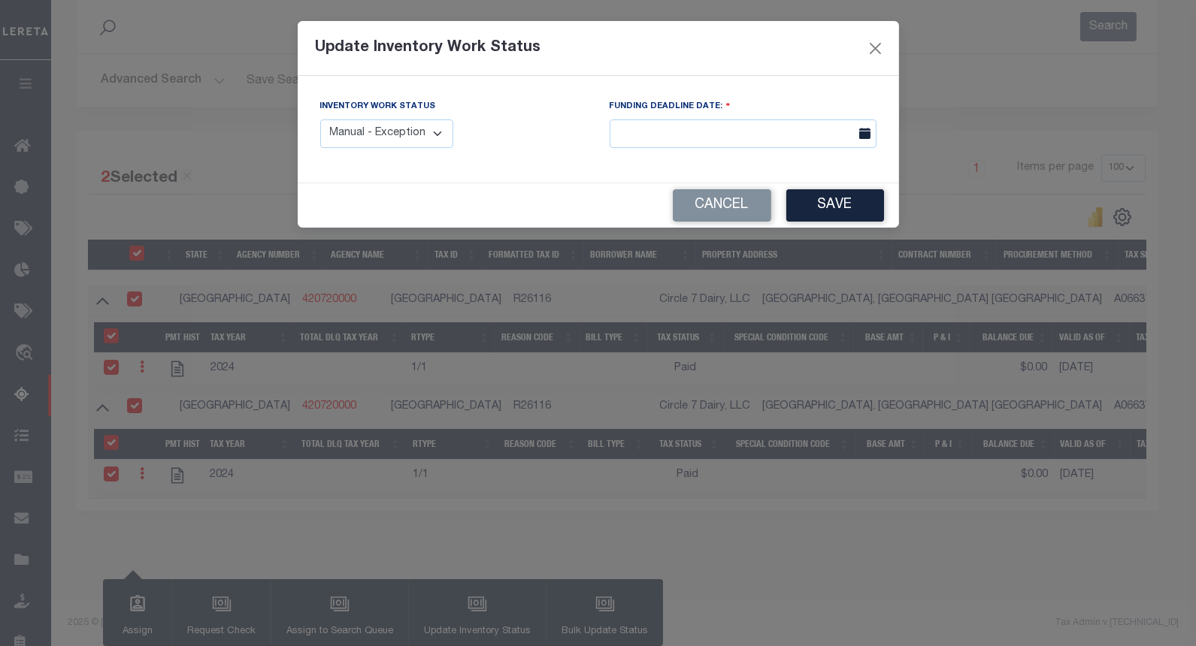
click at [392, 136] on select "Manual - Exception Pended - Awaiting Search Late Add Exception Completed" at bounding box center [387, 133] width 134 height 29
select select "4"
click at [320, 119] on select "Manual - Exception Pended - Awaiting Search Late Add Exception Completed" at bounding box center [387, 133] width 134 height 29
click at [839, 197] on button "Save" at bounding box center [835, 205] width 98 height 32
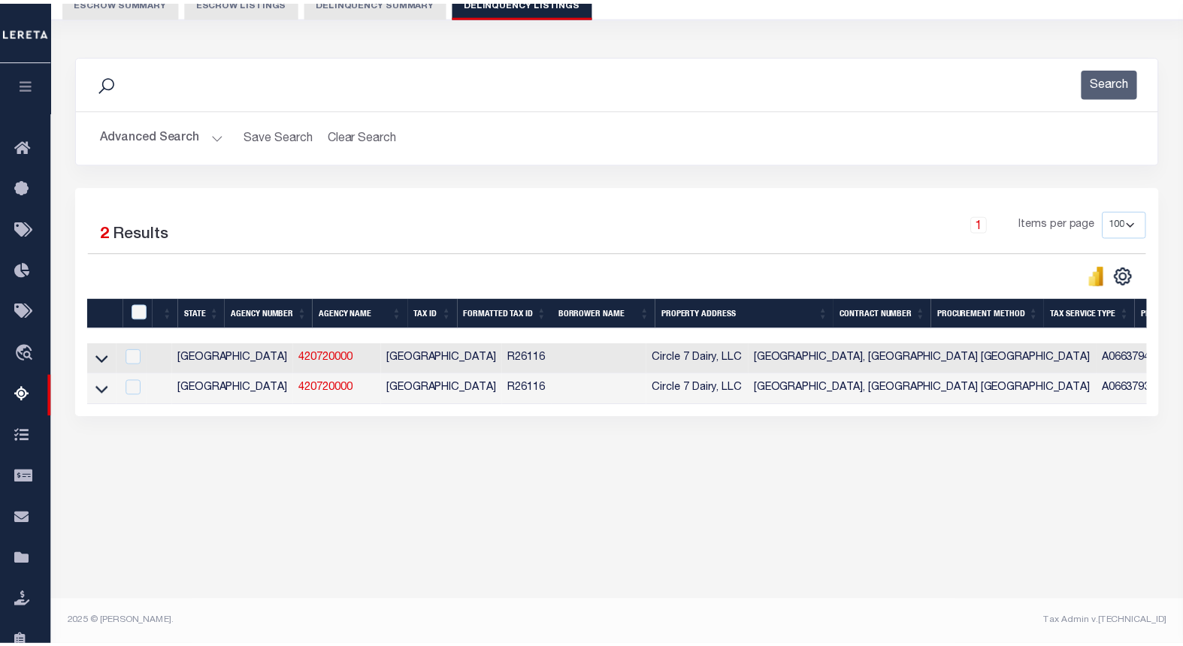
scroll to position [150, 0]
